Goal: Navigation & Orientation: Find specific page/section

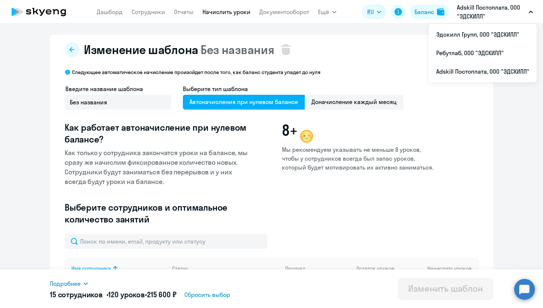
select select "10"
click at [468, 35] on li "Эдскилл Групп, ООО "ЭДСКИЛЛ"" at bounding box center [483, 34] width 108 height 18
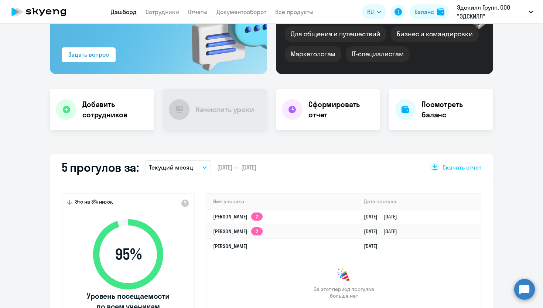
scroll to position [50, 0]
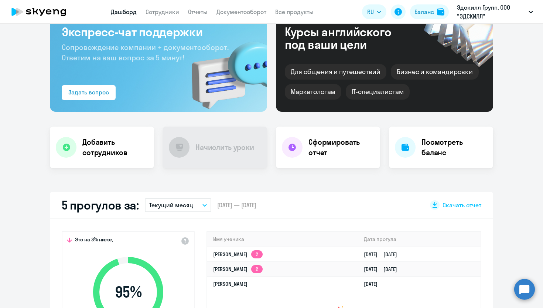
select select "30"
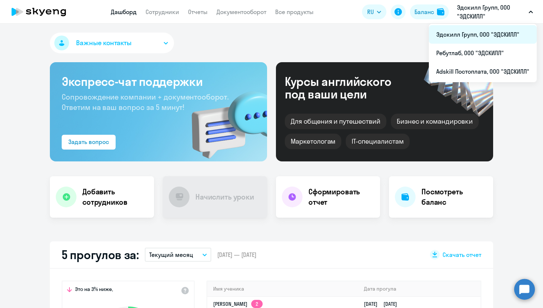
click at [459, 41] on li "Эдскилл Групп, ООО "ЭДСКИЛЛ"" at bounding box center [483, 34] width 108 height 18
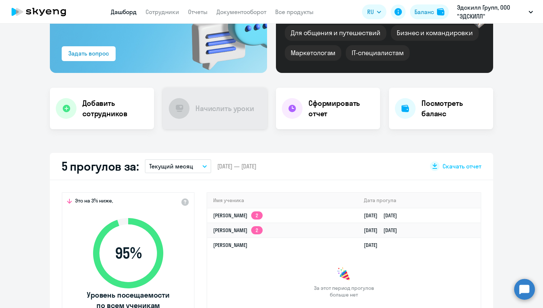
scroll to position [88, 0]
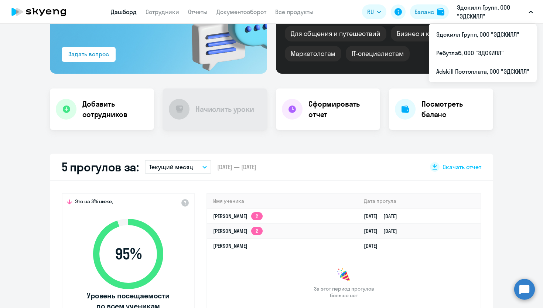
select select "30"
click at [157, 11] on link "Сотрудники" at bounding box center [163, 11] width 34 height 7
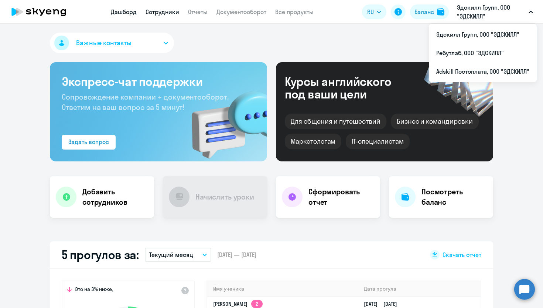
select select "30"
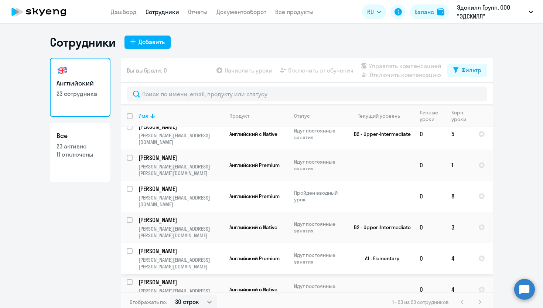
scroll to position [392, 0]
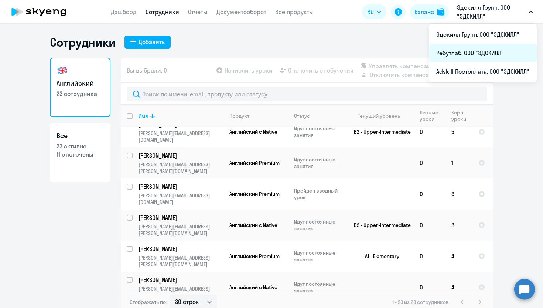
click at [463, 48] on li "Ребутлаб, ООО "ЭДСКИЛЛ"" at bounding box center [483, 53] width 108 height 18
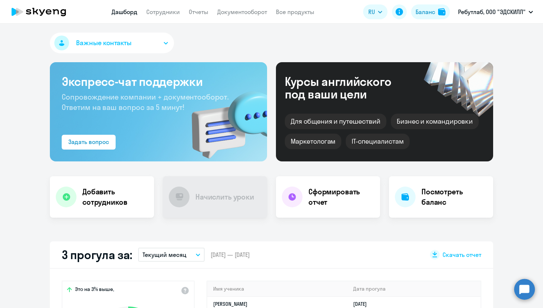
select select "30"
click at [154, 14] on link "Сотрудники" at bounding box center [163, 11] width 34 height 7
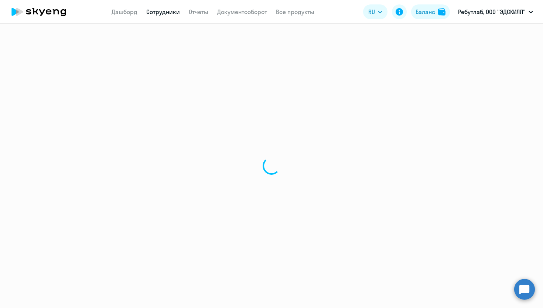
select select "30"
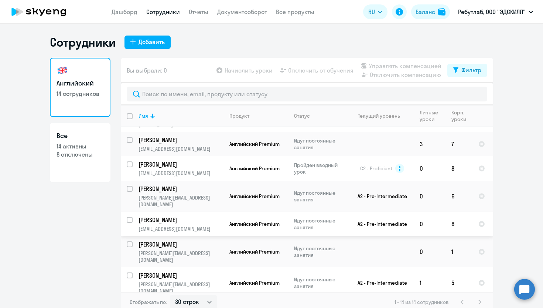
scroll to position [174, 0]
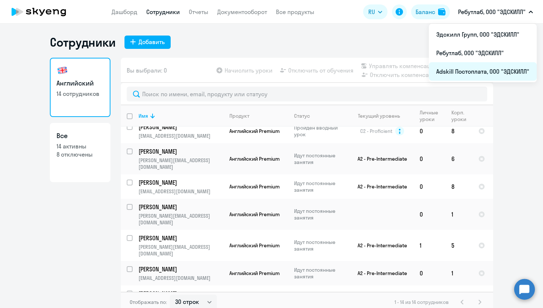
click at [437, 66] on li "Adskill Постоплата, ООО "ЭДСКИЛЛ"" at bounding box center [483, 71] width 108 height 18
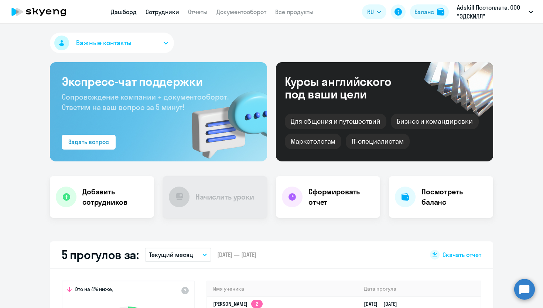
click at [168, 15] on link "Сотрудники" at bounding box center [163, 11] width 34 height 7
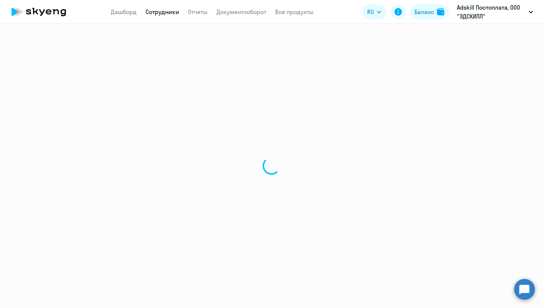
select select "30"
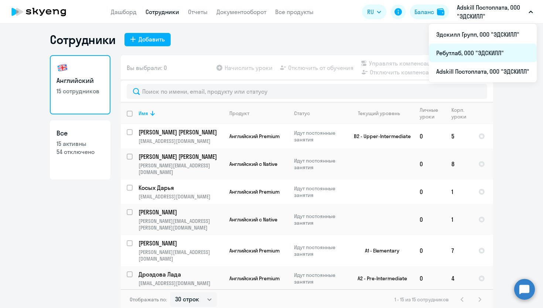
click at [449, 52] on li "Ребутлаб, ООО "ЭДСКИЛЛ"" at bounding box center [483, 53] width 108 height 18
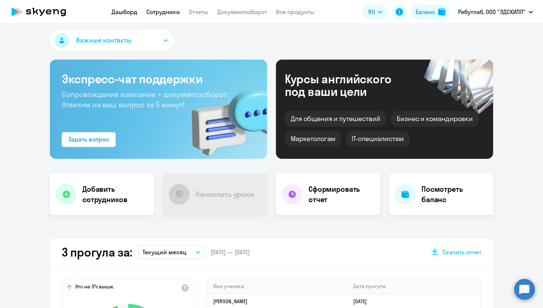
select select "30"
click at [157, 13] on link "Сотрудники" at bounding box center [163, 11] width 34 height 7
select select "30"
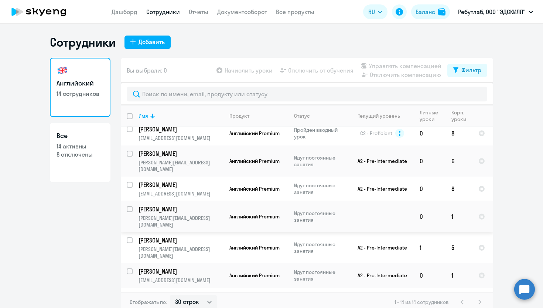
scroll to position [174, 0]
